Goal: Transaction & Acquisition: Purchase product/service

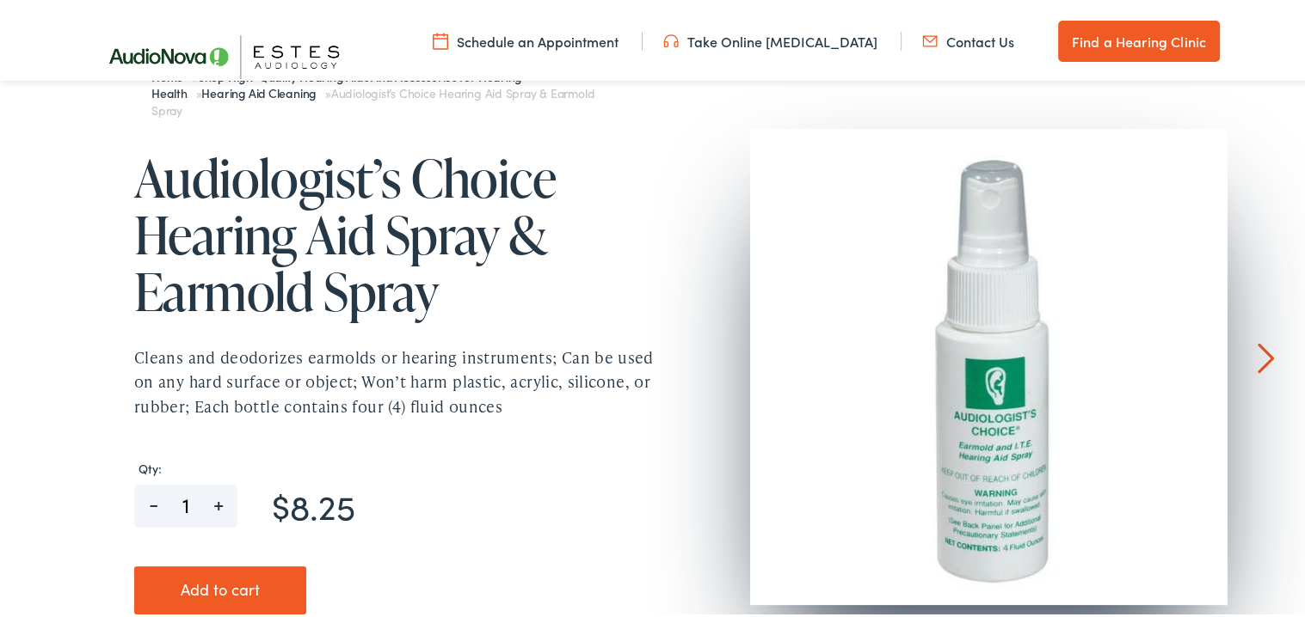
scroll to position [172, 0]
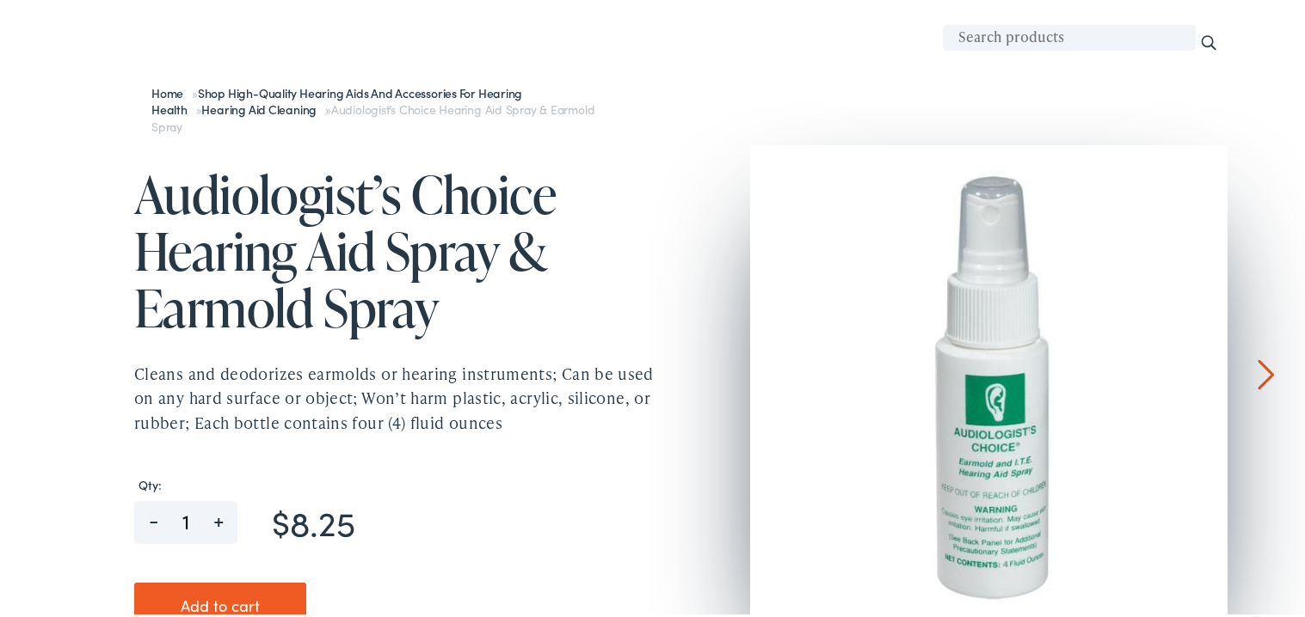
click at [1262, 375] on div at bounding box center [1265, 267] width 16 height 250
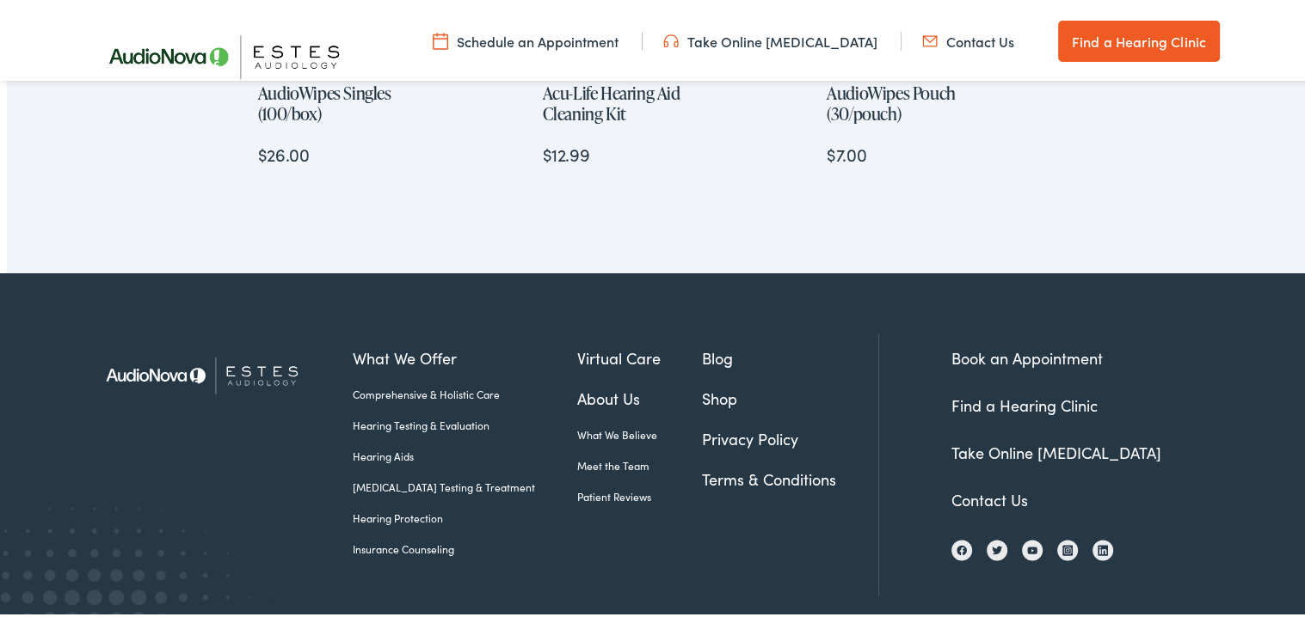
scroll to position [2431, 0]
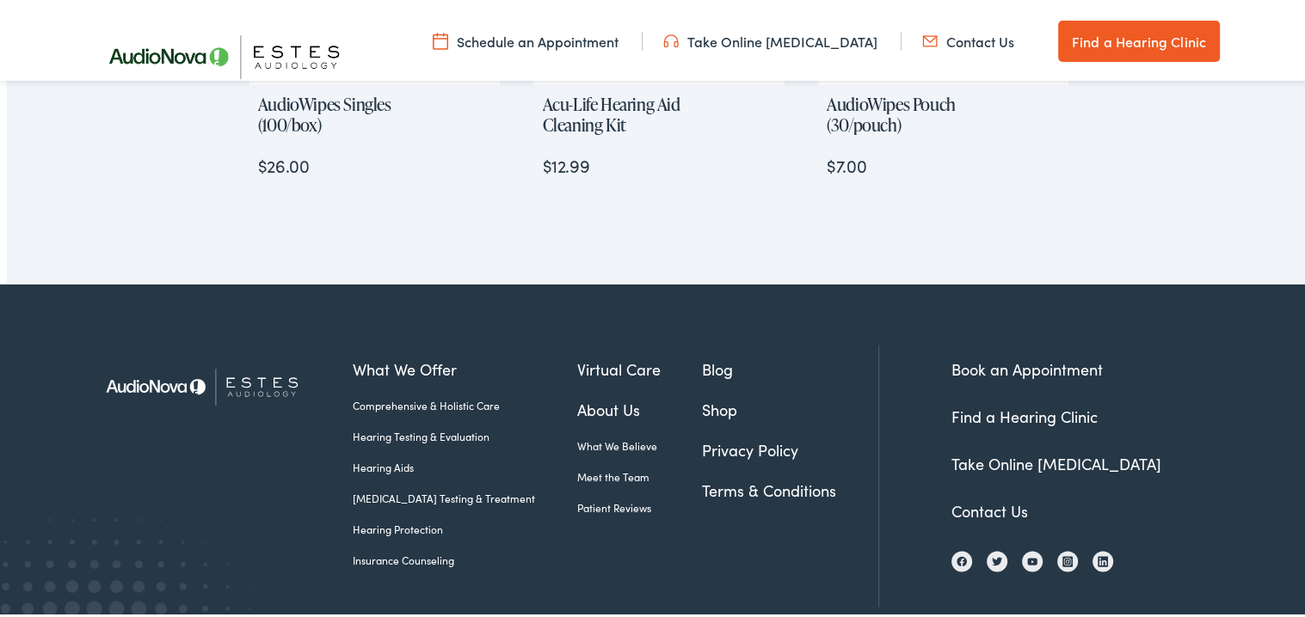
click at [702, 407] on link "Shop" at bounding box center [790, 406] width 176 height 23
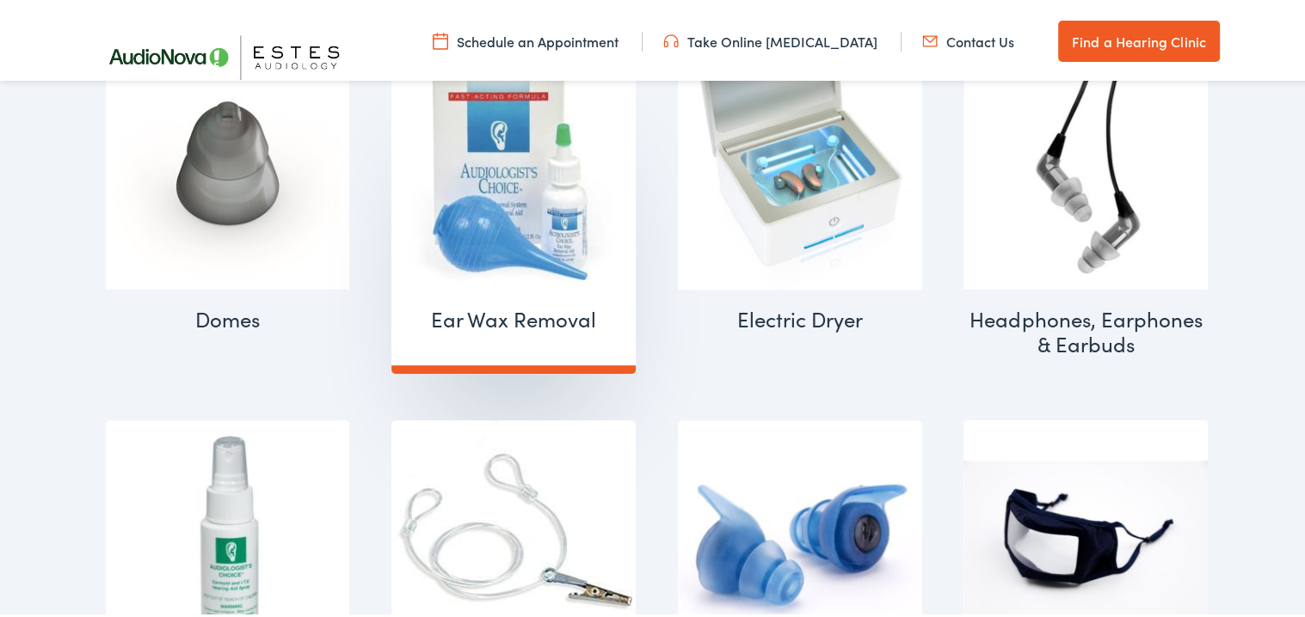
scroll to position [1290, 0]
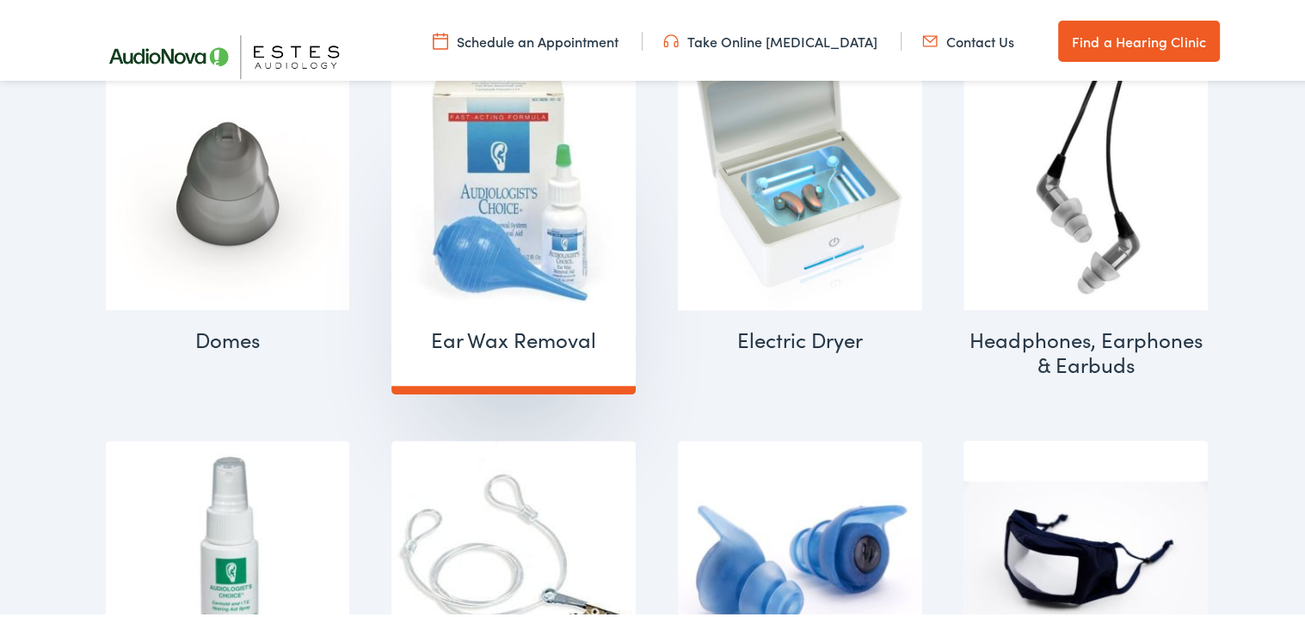
click at [479, 192] on img "Visit product category Ear Wax Removal" at bounding box center [513, 185] width 244 height 244
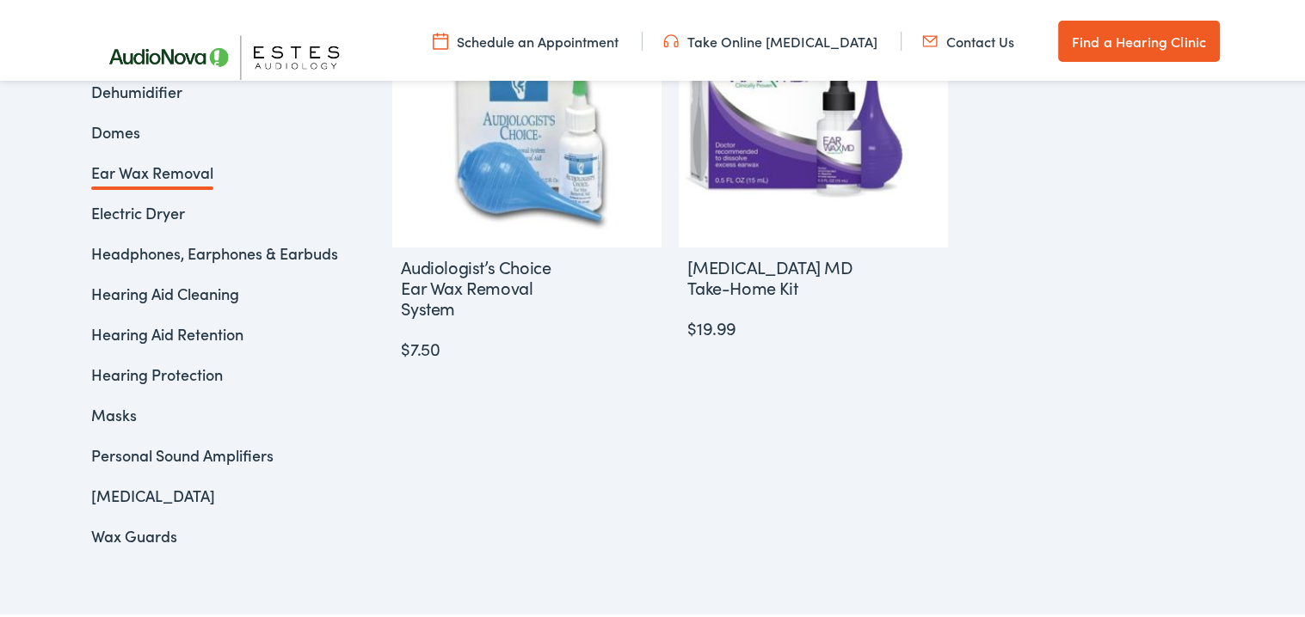
scroll to position [514, 0]
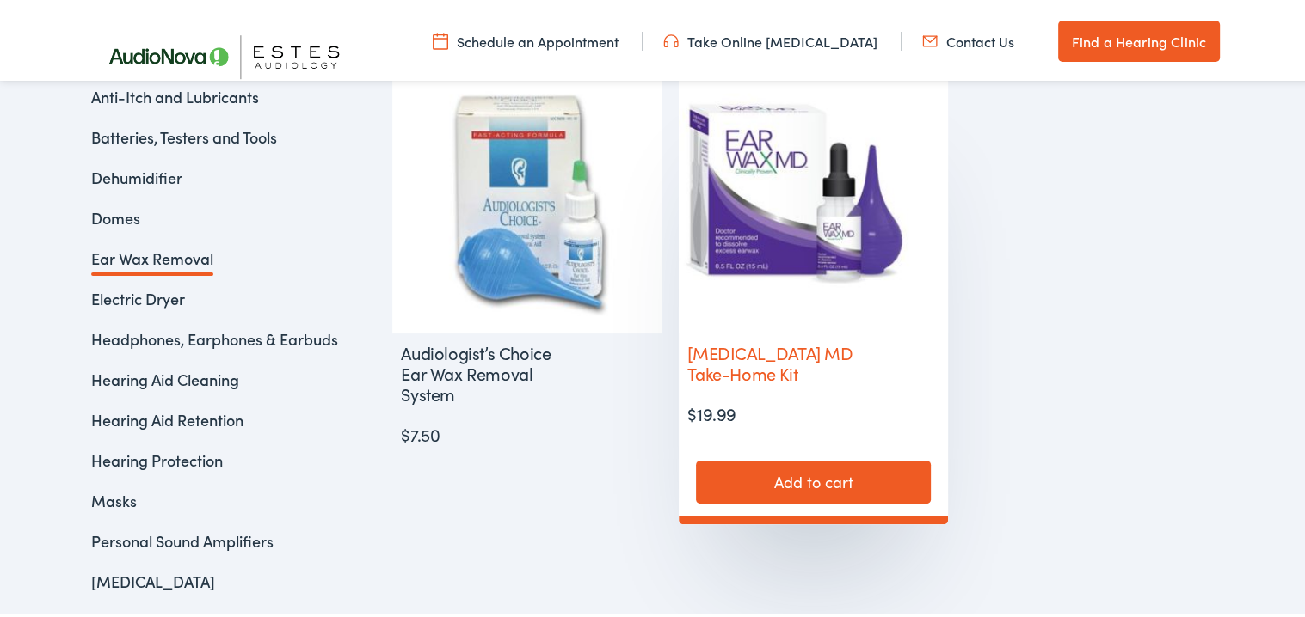
click at [814, 194] on img at bounding box center [813, 196] width 269 height 269
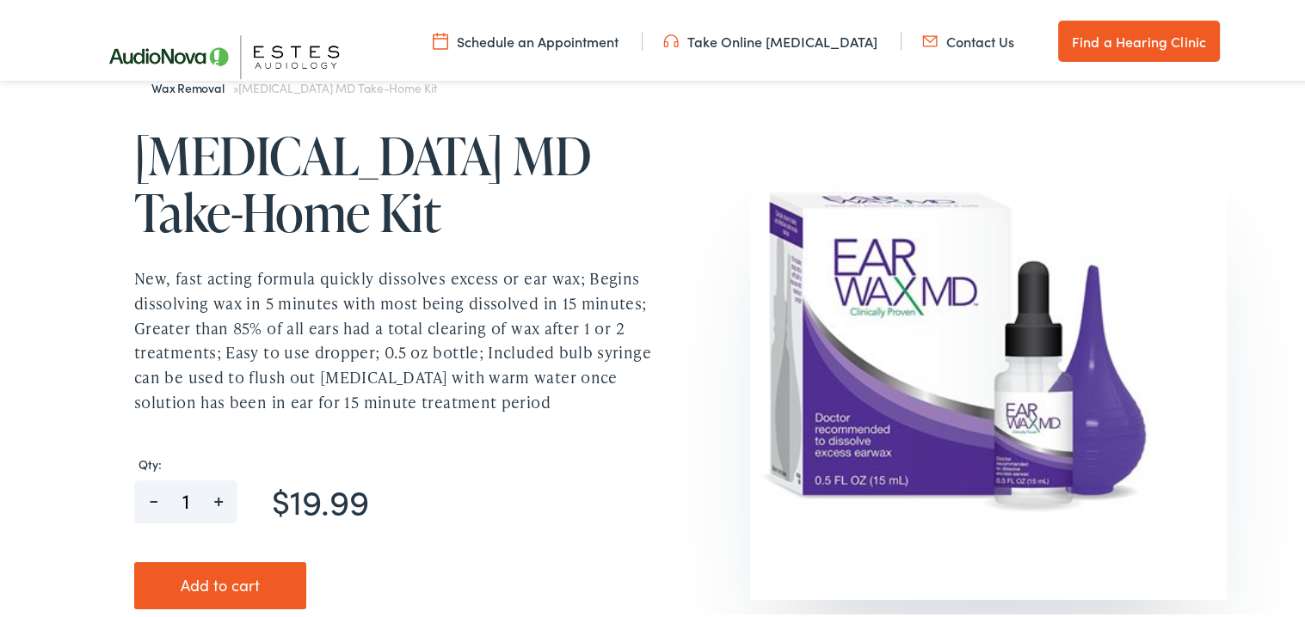
scroll to position [172, 0]
